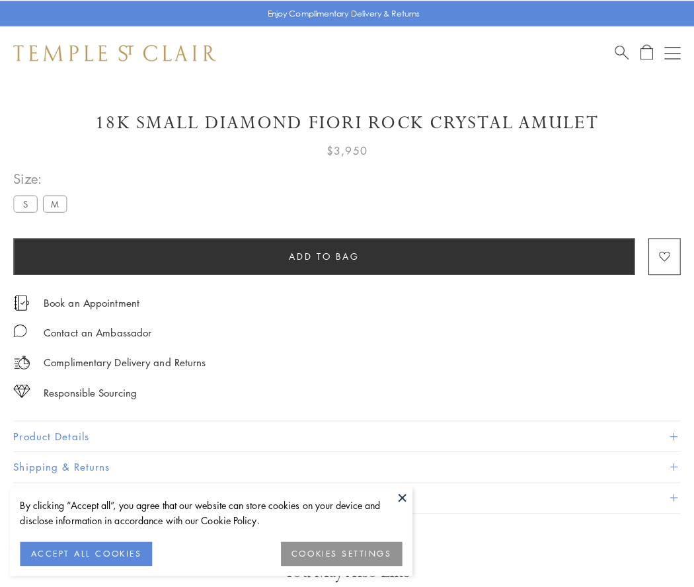
scroll to position [46, 0]
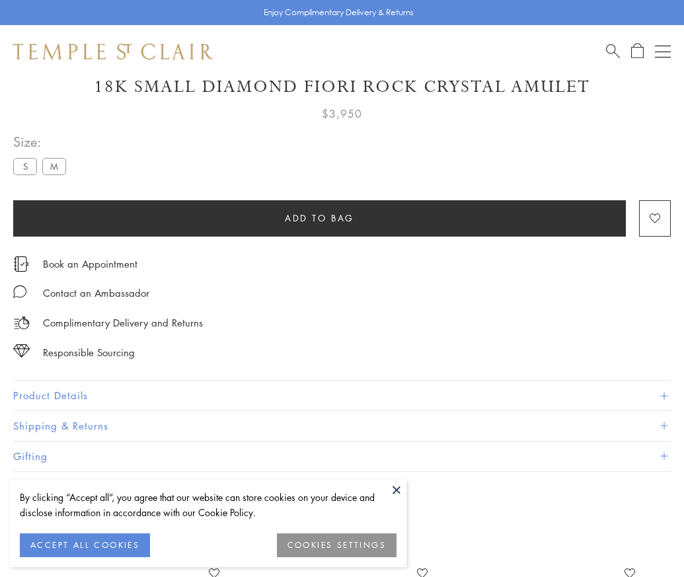
click at [319, 217] on span "Add to bag" at bounding box center [319, 218] width 69 height 15
